Goal: Communication & Community: Answer question/provide support

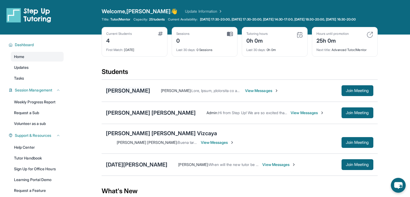
scroll to position [26, 0]
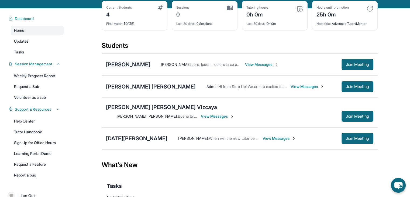
click at [132, 68] on div "[PERSON_NAME]" at bounding box center [128, 65] width 44 height 8
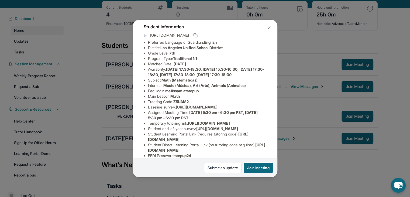
scroll to position [30, 0]
click at [106, 71] on div "[PERSON_NAME] Guardian: [PERSON_NAME] Student Information [URL][DOMAIN_NAME] Pr…" at bounding box center [205, 98] width 410 height 197
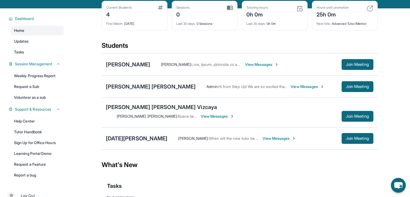
click at [138, 135] on div "[DATE][PERSON_NAME]" at bounding box center [137, 139] width 62 height 8
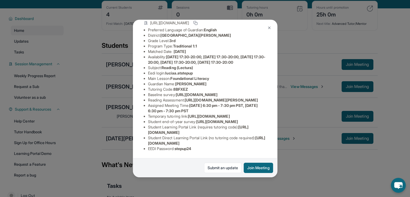
scroll to position [85, 0]
click at [122, 122] on div "[DATE][PERSON_NAME] Guardian: [PERSON_NAME] Student Information [URL][DOMAIN_NA…" at bounding box center [205, 98] width 410 height 197
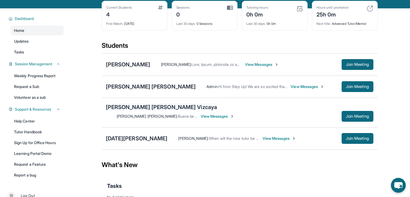
click at [122, 111] on div "[PERSON_NAME] [PERSON_NAME] Vizcaya" at bounding box center [161, 107] width 111 height 8
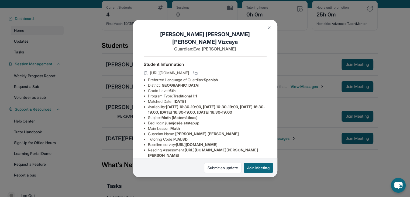
click at [121, 114] on div "[PERSON_NAME] [PERSON_NAME] Vizcaya Guardian: [PERSON_NAME] [PERSON_NAME] Stude…" at bounding box center [205, 98] width 410 height 197
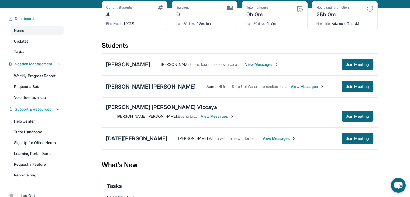
click at [129, 90] on div "[PERSON_NAME] [PERSON_NAME]" at bounding box center [151, 87] width 90 height 8
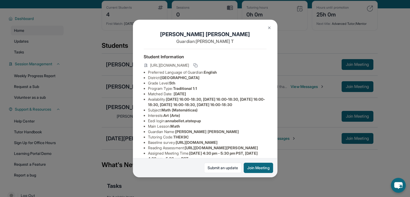
click at [126, 88] on div "[PERSON_NAME] [PERSON_NAME] Guardian: [PERSON_NAME] Student Information [URL][D…" at bounding box center [205, 98] width 410 height 197
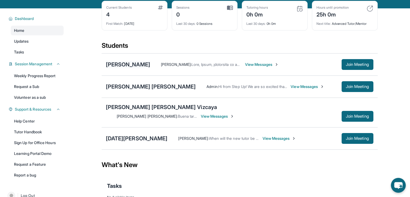
click at [122, 67] on div "[PERSON_NAME]" at bounding box center [128, 65] width 44 height 8
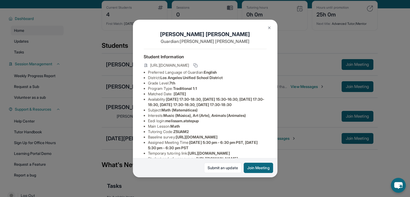
click at [114, 122] on div "Melissa Mercado Guardian: Sujey Espinoza Student Information https://student-po…" at bounding box center [205, 98] width 410 height 197
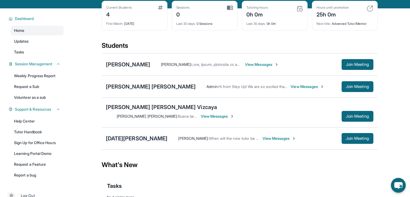
click at [117, 135] on div "[DATE][PERSON_NAME]" at bounding box center [137, 139] width 62 height 8
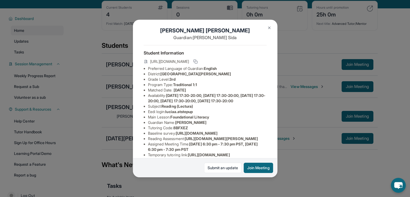
scroll to position [7, 0]
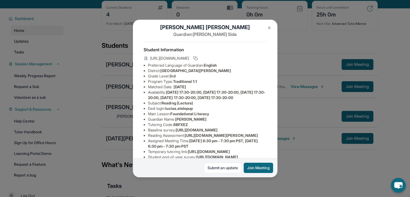
click at [101, 148] on div "[DATE][PERSON_NAME] Guardian: [PERSON_NAME] Student Information [URL][DOMAIN_NA…" at bounding box center [205, 98] width 410 height 197
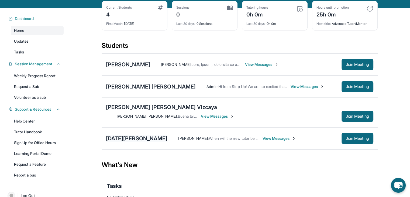
click at [114, 135] on div "[DATE][PERSON_NAME]" at bounding box center [137, 139] width 62 height 8
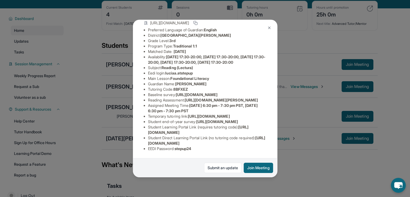
scroll to position [112, 0]
drag, startPoint x: 148, startPoint y: 132, endPoint x: 250, endPoint y: 130, distance: 102.8
click at [250, 130] on ul "Preferred Language of Guardian: English District: San Jose Unified School Distr…" at bounding box center [205, 89] width 123 height 124
drag, startPoint x: 147, startPoint y: 88, endPoint x: 204, endPoint y: 94, distance: 58.1
click at [204, 94] on ul "Preferred Language of Guardian: English District: San Jose Unified School Distr…" at bounding box center [205, 89] width 123 height 124
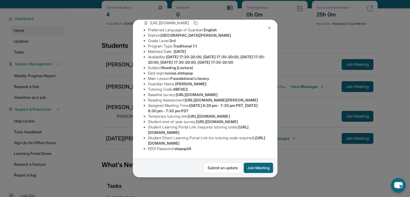
copy span "[URL][DOMAIN_NAME]"
click at [260, 140] on li "Student Direct Learning Portal Link (no tutoring code required) : https://stude…" at bounding box center [207, 140] width 119 height 11
drag, startPoint x: 149, startPoint y: 127, endPoint x: 247, endPoint y: 128, distance: 98.2
click at [247, 128] on ul "Preferred Language of Guardian: English District: San Jose Unified School Distr…" at bounding box center [205, 89] width 123 height 124
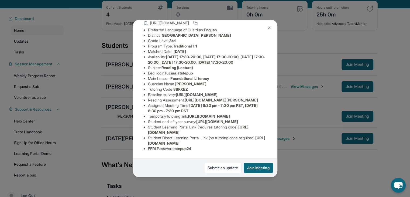
copy span "[URL][DOMAIN_NAME]"
drag, startPoint x: 242, startPoint y: 139, endPoint x: 260, endPoint y: 139, distance: 18.1
click at [260, 139] on li "Student Direct Learning Portal Link (no tutoring code required) : https://stude…" at bounding box center [207, 140] width 119 height 11
copy span "8BFXEZ"
click at [257, 148] on div "Student Information https://student-portal.stepuptutoring.org/student/8BFXEZ Pr…" at bounding box center [205, 80] width 123 height 149
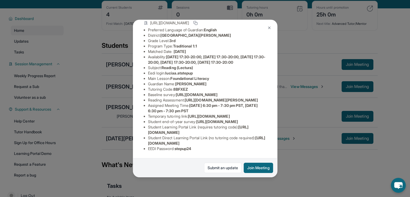
click at [98, 62] on div "[DATE][PERSON_NAME] Guardian: [PERSON_NAME] Student Information [URL][DOMAIN_NA…" at bounding box center [205, 98] width 410 height 197
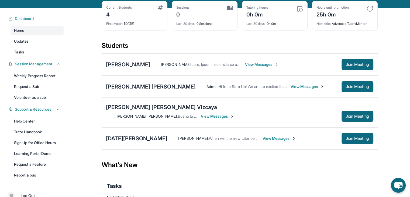
click at [263, 136] on span "View Messages" at bounding box center [280, 138] width 34 height 5
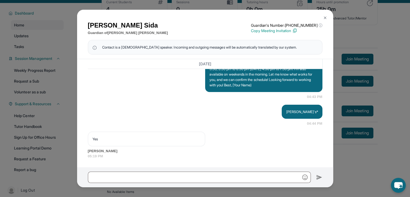
scroll to position [33, 0]
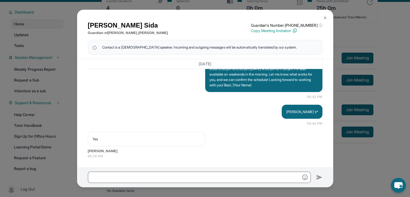
click at [345, 165] on div "[PERSON_NAME] Sida Guardian of [DATE][PERSON_NAME] Guardian's Number: [PHONE_NU…" at bounding box center [205, 98] width 410 height 197
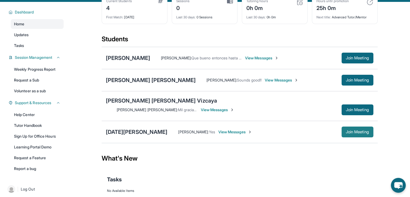
click at [348, 130] on span "Join Meeting" at bounding box center [357, 131] width 23 height 3
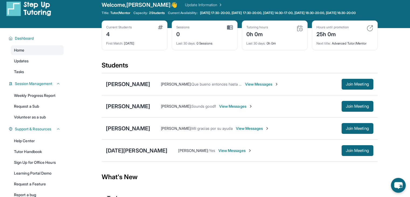
scroll to position [6, 0]
click at [130, 159] on div "[DATE][PERSON_NAME] : Yes View Messages Join Meeting" at bounding box center [240, 151] width 276 height 22
click at [135, 154] on div "[DATE][PERSON_NAME]" at bounding box center [137, 151] width 62 height 8
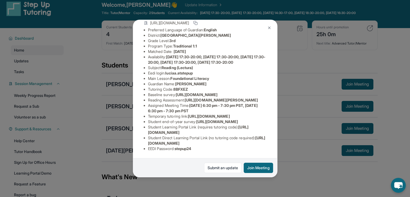
scroll to position [115, 0]
drag, startPoint x: 148, startPoint y: 128, endPoint x: 247, endPoint y: 130, distance: 99.1
click at [247, 130] on li "Student Learning Portal Link (requires tutoring code) : [URL][DOMAIN_NAME]" at bounding box center [207, 129] width 119 height 11
copy span "[URL][DOMAIN_NAME]"
click at [193, 184] on div "[DATE][PERSON_NAME] Guardian: [PERSON_NAME] Student Information [URL][DOMAIN_NA…" at bounding box center [205, 98] width 410 height 197
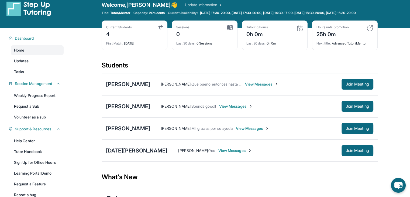
click at [219, 153] on span "View Messages" at bounding box center [236, 150] width 34 height 5
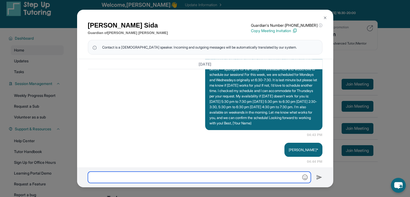
click at [139, 175] on input "text" at bounding box center [199, 177] width 223 height 11
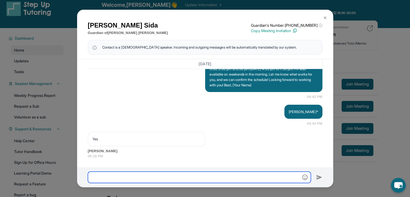
scroll to position [1145, 0]
paste input "**********"
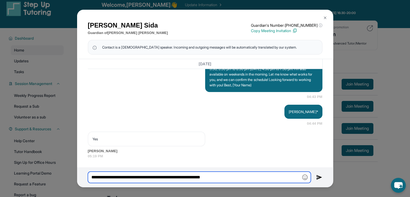
type input "**********"
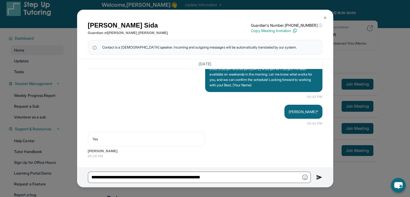
click at [319, 175] on img at bounding box center [320, 177] width 6 height 6
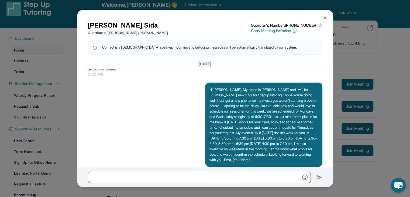
scroll to position [1177, 0]
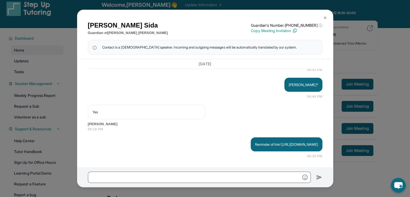
click at [389, 168] on div "[PERSON_NAME] Sida Guardian of [DATE][PERSON_NAME] Guardian's Number: [PHONE_NU…" at bounding box center [205, 98] width 410 height 197
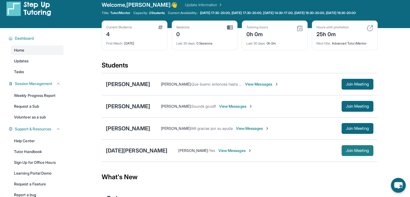
click at [343, 154] on button "Join Meeting" at bounding box center [358, 150] width 32 height 11
click at [122, 153] on div "[DATE][PERSON_NAME]" at bounding box center [137, 151] width 62 height 8
